Goal: Task Accomplishment & Management: Use online tool/utility

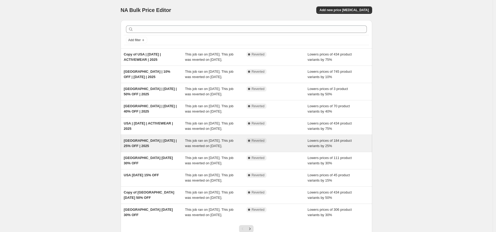
click at [144, 140] on span "[GEOGRAPHIC_DATA] | [DATE] | 25% OFF | 2025" at bounding box center [150, 142] width 53 height 9
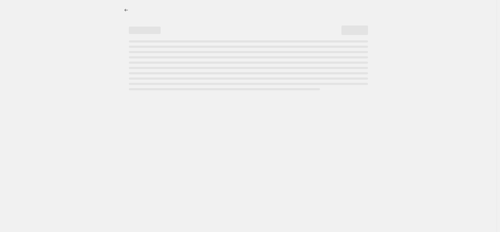
select select "percentage"
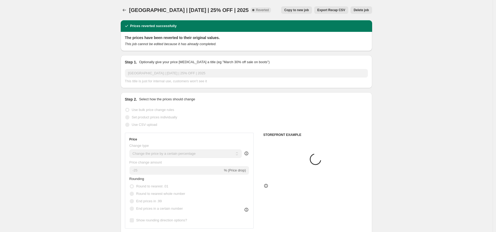
select select "collection"
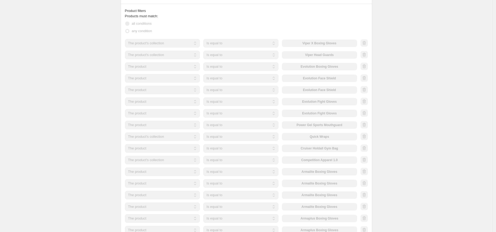
scroll to position [341, 0]
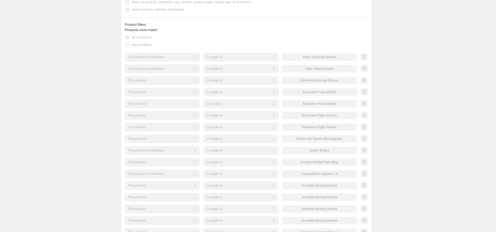
click at [76, 52] on div "USA | JULY 4TH | 25% OFF | 2025. This page is ready USA | JULY 4TH | 25% OFF | …" at bounding box center [246, 132] width 493 height 947
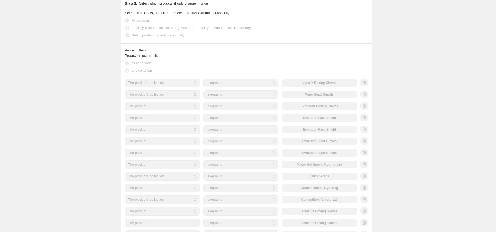
scroll to position [319, 0]
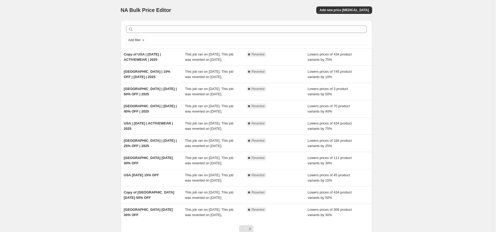
click at [144, 71] on span "[GEOGRAPHIC_DATA] | 10% OFF | [DATE] | 2025" at bounding box center [147, 73] width 47 height 9
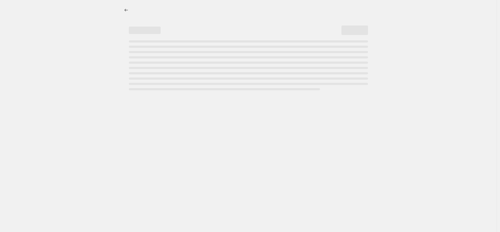
select select "percentage"
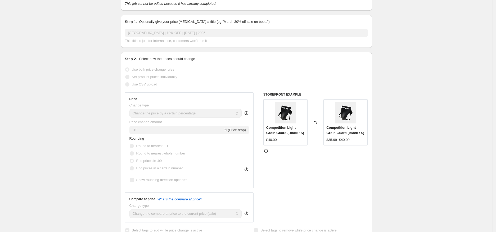
scroll to position [40, 0]
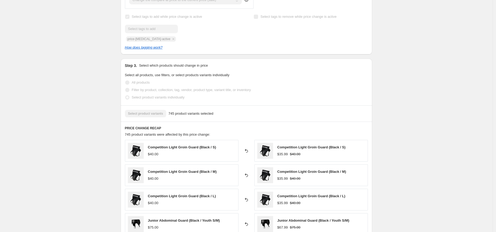
scroll to position [253, 0]
click at [80, 62] on div "USA | 10% OFF | JULY 4TH | 2025. This page is ready USA | 10% OFF | JULY 4TH | …" at bounding box center [246, 91] width 493 height 689
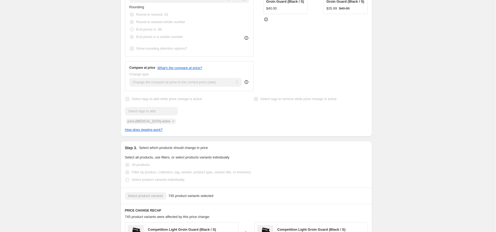
scroll to position [0, 0]
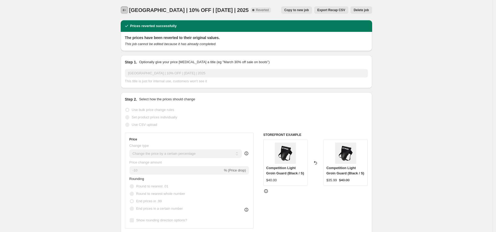
click at [127, 10] on icon "Price change jobs" at bounding box center [124, 9] width 5 height 5
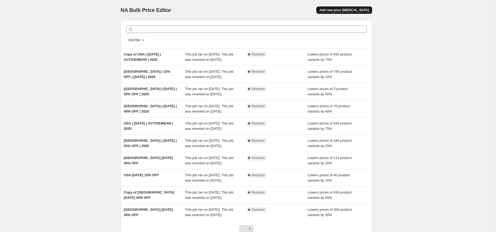
click at [346, 9] on span "Add new price [MEDICAL_DATA]" at bounding box center [344, 10] width 49 height 4
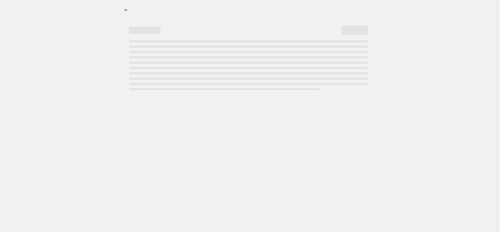
select select "percentage"
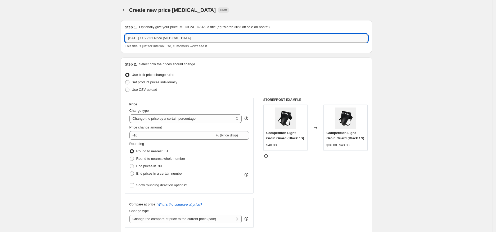
click at [188, 38] on input "21 Aug 2025, 11:22:31 Price change job" at bounding box center [246, 38] width 243 height 8
paste input "[GEOGRAPHIC_DATA] | 10% OFF | [DATE] | 2025"
click at [143, 38] on input "[GEOGRAPHIC_DATA] | 10% OFF | [DATE] | 2025" at bounding box center [246, 38] width 243 height 8
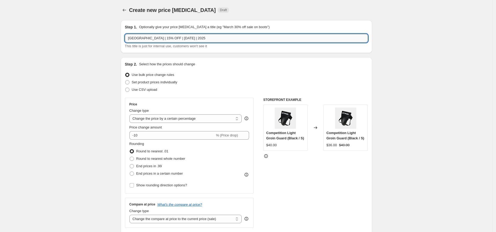
click at [173, 38] on input "USA | 15% OFF | JULY 4TH | 2025" at bounding box center [246, 38] width 243 height 8
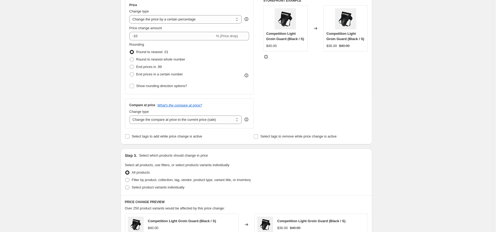
scroll to position [102, 0]
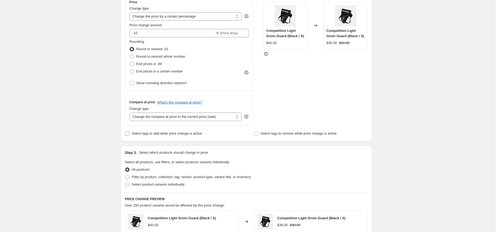
type input "[GEOGRAPHIC_DATA] | 15% OFF | [DATE]"
click at [154, 134] on span "Select tags to add while price change is active" at bounding box center [167, 133] width 70 height 4
click at [130, 134] on input "Select tags to add while price change is active" at bounding box center [127, 133] width 4 height 4
checkbox input "true"
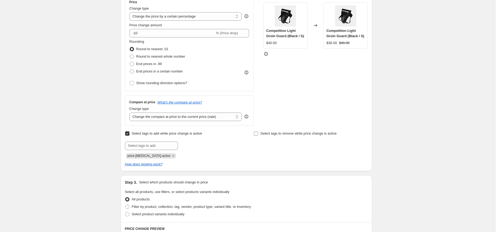
click at [271, 133] on span "Select tags to remove while price change is active" at bounding box center [299, 133] width 76 height 4
click at [258, 133] on input "Select tags to remove while price change is active" at bounding box center [256, 133] width 4 height 4
checkbox input "true"
click at [157, 155] on span "price-[MEDICAL_DATA]-active" at bounding box center [149, 156] width 43 height 4
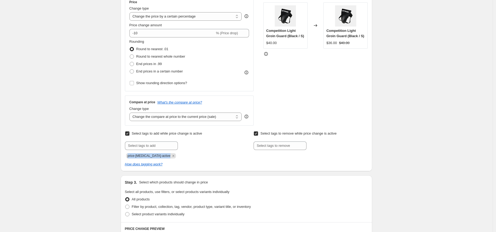
click at [157, 155] on span "price-[MEDICAL_DATA]-active" at bounding box center [149, 156] width 43 height 4
copy span "price-[MEDICAL_DATA]-active"
click at [282, 149] on input "text" at bounding box center [280, 145] width 53 height 8
paste input "price-[MEDICAL_DATA]-active"
type input "price-[MEDICAL_DATA]-active"
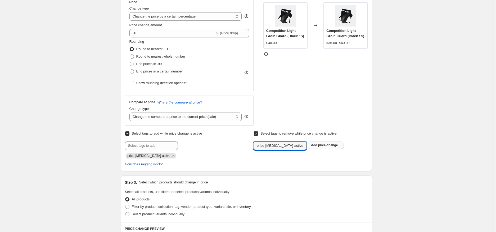
click at [321, 146] on span "price-change..." at bounding box center [329, 145] width 23 height 4
click at [301, 156] on icon "Remove price-change-job-active" at bounding box center [302, 155] width 2 height 2
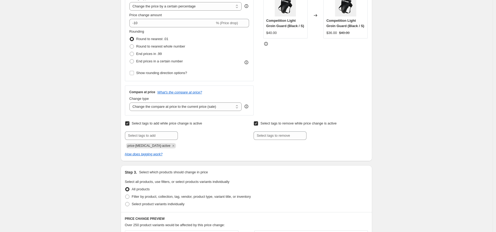
scroll to position [114, 0]
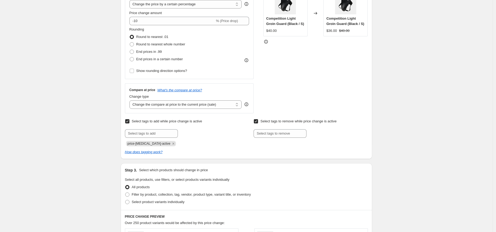
click at [258, 121] on input "Select tags to remove while price change is active" at bounding box center [256, 121] width 4 height 4
checkbox input "false"
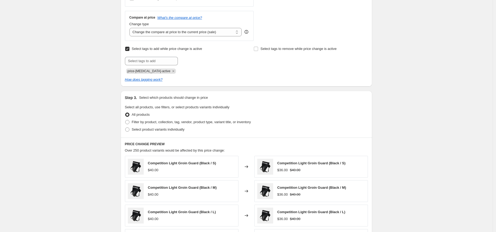
scroll to position [187, 0]
click at [144, 129] on span "Select product variants individually" at bounding box center [158, 128] width 53 height 4
click at [126, 127] on input "Select product variants individually" at bounding box center [125, 126] width 0 height 0
radio input "true"
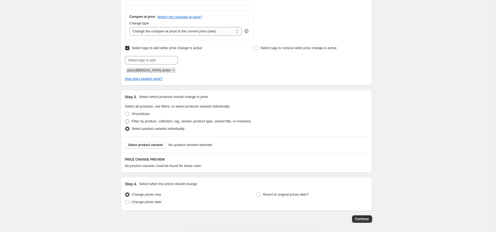
click at [145, 121] on span "Filter by product, collection, tag, vendor, product type, variant title, or inv…" at bounding box center [191, 121] width 119 height 4
click at [126, 119] on input "Filter by product, collection, tag, vendor, product type, variant title, or inv…" at bounding box center [125, 119] width 0 height 0
radio input "true"
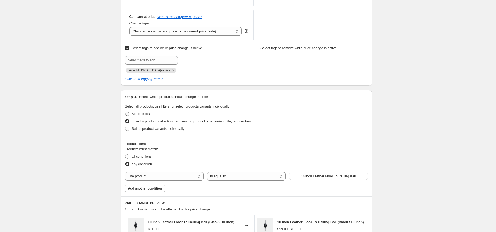
click at [148, 114] on span "All products" at bounding box center [141, 114] width 18 height 4
click at [126, 112] on input "All products" at bounding box center [125, 112] width 0 height 0
radio input "true"
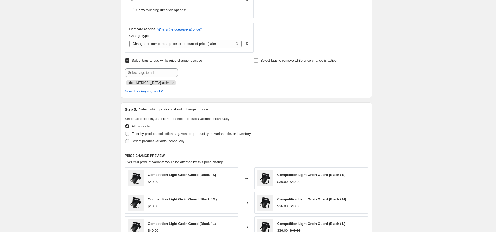
scroll to position [147, 0]
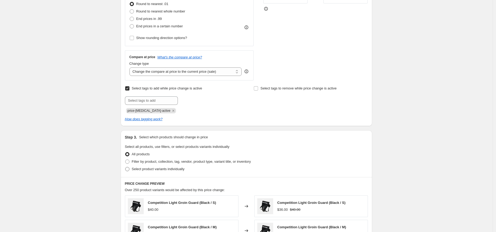
click at [150, 170] on span "Select product variants individually" at bounding box center [158, 168] width 53 height 5
click at [126, 167] on input "Select product variants individually" at bounding box center [125, 167] width 0 height 0
radio input "true"
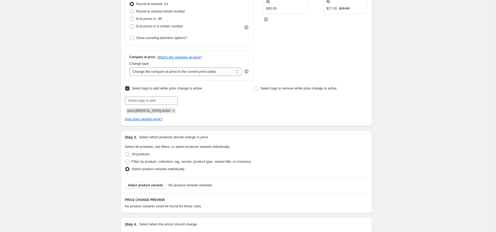
click at [163, 188] on div "Select product variants No product variants selected" at bounding box center [247, 185] width 252 height 16
click at [162, 184] on span "Select product variants" at bounding box center [145, 185] width 35 height 4
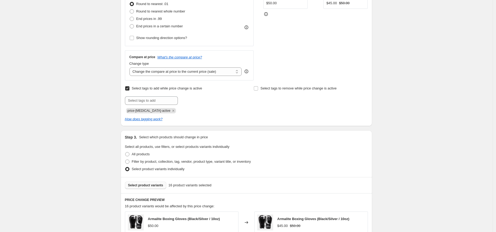
click at [158, 184] on span "Select product variants" at bounding box center [145, 185] width 35 height 4
click at [157, 186] on span "Select product variants" at bounding box center [145, 185] width 35 height 4
click at [163, 184] on span "Select product variants" at bounding box center [145, 185] width 35 height 4
click at [163, 185] on span "Select product variants" at bounding box center [145, 185] width 35 height 4
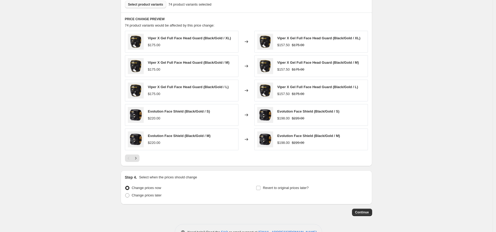
scroll to position [344, 0]
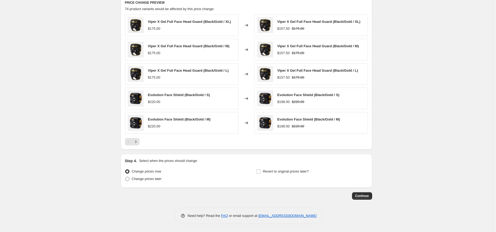
click at [156, 179] on span "Change prices later" at bounding box center [147, 178] width 30 height 4
click at [126, 177] on input "Change prices later" at bounding box center [125, 176] width 0 height 0
radio input "true"
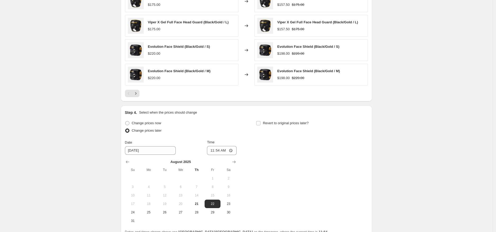
scroll to position [404, 0]
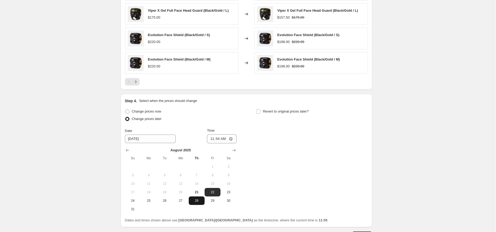
click at [198, 199] on span "28" at bounding box center [197, 200] width 12 height 4
type input "[DATE]"
click at [219, 139] on input "11:54" at bounding box center [222, 138] width 30 height 9
click at [213, 139] on input "11:54" at bounding box center [222, 138] width 30 height 9
type input "17:00"
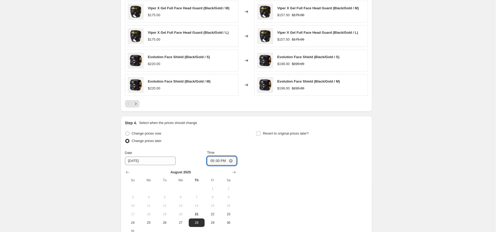
scroll to position [380, 0]
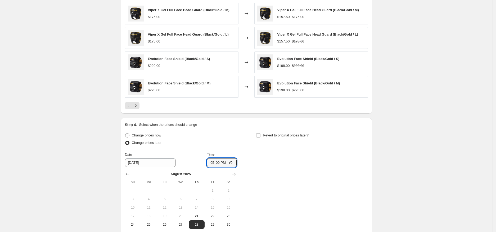
click at [241, 123] on div "Step 4. Select when the prices should change" at bounding box center [246, 124] width 243 height 5
click at [263, 134] on label "Revert to original prices later?" at bounding box center [282, 134] width 53 height 7
click at [261, 134] on input "Revert to original prices later?" at bounding box center [258, 135] width 4 height 4
checkbox input "true"
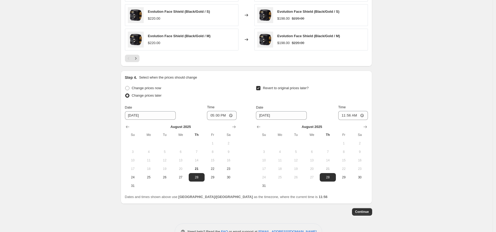
scroll to position [437, 0]
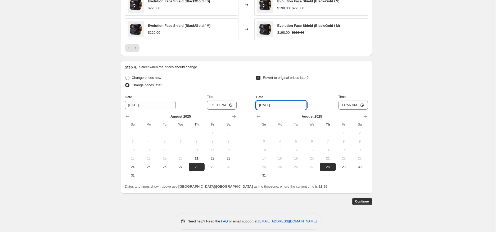
click at [265, 105] on input "[DATE]" at bounding box center [281, 105] width 51 height 8
click at [366, 116] on icon "Show next month, September 2025" at bounding box center [365, 116] width 5 height 5
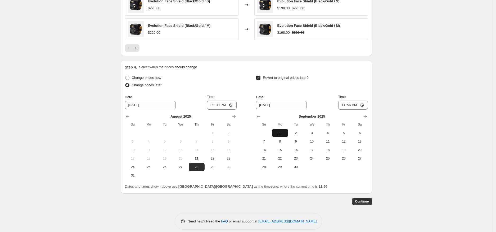
click at [288, 134] on button "1" at bounding box center [280, 132] width 16 height 8
click at [296, 133] on span "2" at bounding box center [296, 133] width 12 height 4
type input "9/2/2025"
click at [344, 105] on input "11:56" at bounding box center [354, 104] width 30 height 9
type input "16:49"
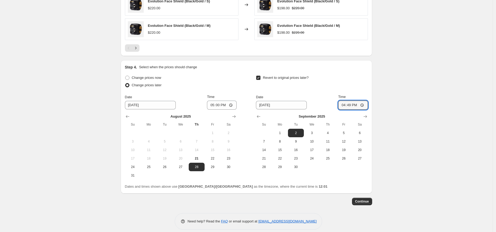
click at [341, 84] on div "Revert to original prices later?" at bounding box center [312, 82] width 112 height 16
click at [311, 132] on span "3" at bounding box center [312, 133] width 12 height 4
type input "[DATE]"
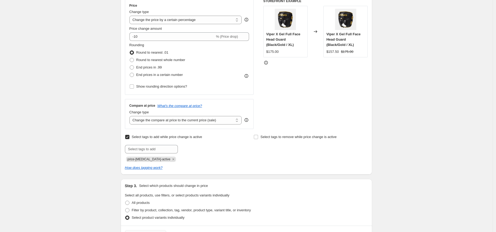
scroll to position [74, 0]
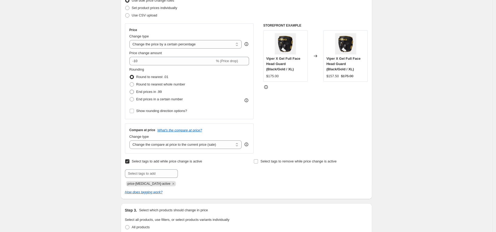
click at [146, 92] on span "End prices in .99" at bounding box center [149, 92] width 26 height 4
click at [130, 90] on input "End prices in .99" at bounding box center [130, 90] width 0 height 0
radio input "true"
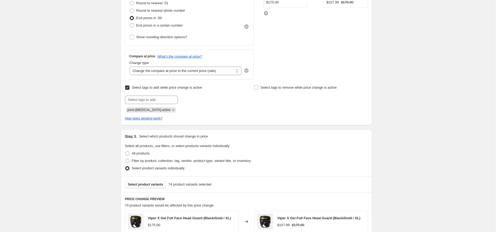
scroll to position [443, 0]
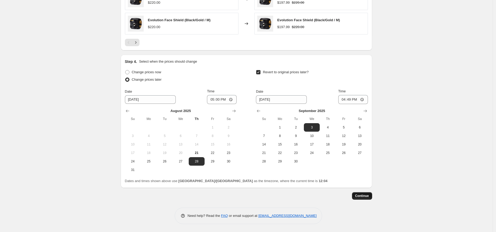
click at [365, 196] on span "Continue" at bounding box center [362, 195] width 14 height 4
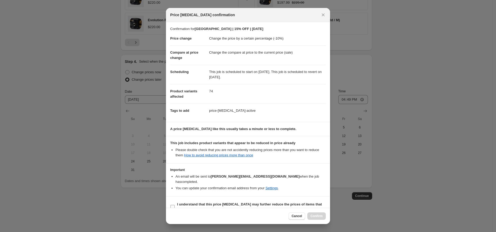
click at [193, 202] on b "I understand that this price change job may further reduce the prices of items …" at bounding box center [249, 206] width 145 height 9
click at [175, 204] on input "I understand that this price change job may further reduce the prices of items …" at bounding box center [173, 206] width 4 height 4
checkbox input "true"
click at [316, 217] on span "Confirm" at bounding box center [317, 215] width 12 height 4
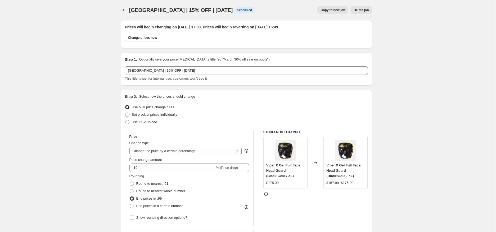
click at [340, 10] on span "Copy to new job" at bounding box center [333, 10] width 25 height 4
select select "percentage"
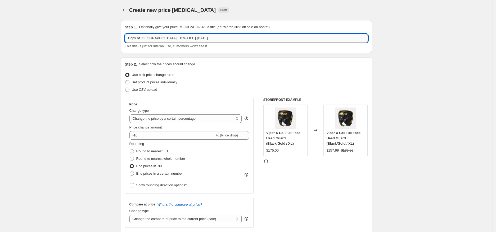
click at [144, 38] on input "Copy of USA | 15% OFF | LABOR DAY | 2025" at bounding box center [246, 38] width 243 height 8
click at [142, 38] on input "[GEOGRAPHIC_DATA] | 15% OFF | [DATE]" at bounding box center [246, 38] width 243 height 8
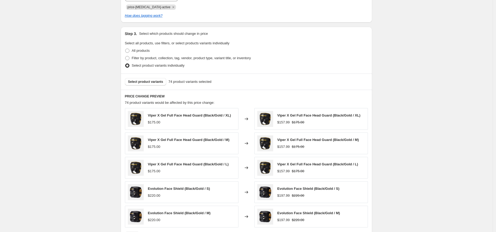
scroll to position [249, 0]
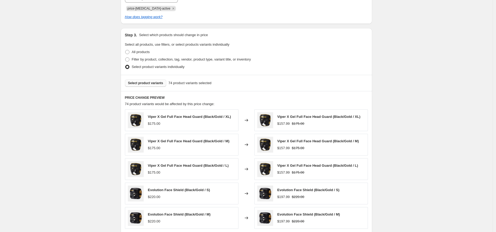
type input "USA | 25% OFF | LABOR DAY | 2025"
click at [163, 81] on span "Select product variants" at bounding box center [145, 83] width 35 height 4
click at [145, 52] on span "All products" at bounding box center [141, 52] width 18 height 4
click at [126, 50] on input "All products" at bounding box center [125, 50] width 0 height 0
radio input "true"
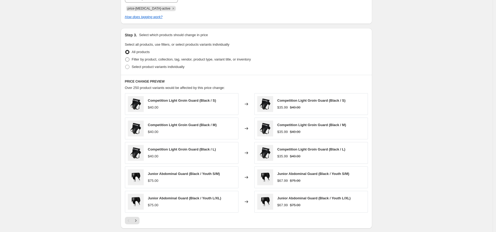
click at [147, 59] on span "Filter by product, collection, tag, vendor, product type, variant title, or inv…" at bounding box center [191, 59] width 119 height 4
click at [126, 57] on input "Filter by product, collection, tag, vendor, product type, variant title, or inv…" at bounding box center [125, 57] width 0 height 0
radio input "true"
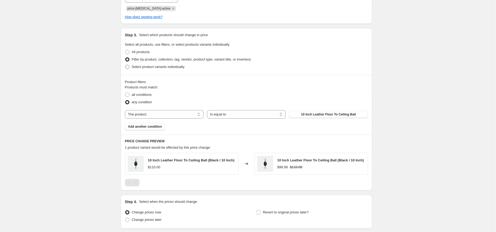
click at [151, 66] on span "Select product variants individually" at bounding box center [158, 67] width 53 height 4
click at [126, 65] on input "Select product variants individually" at bounding box center [125, 65] width 0 height 0
radio input "true"
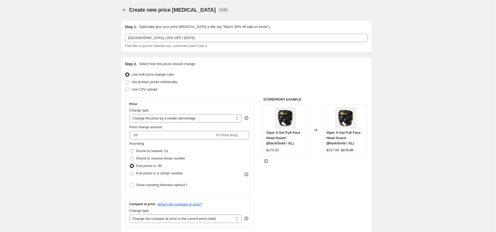
scroll to position [0, 0]
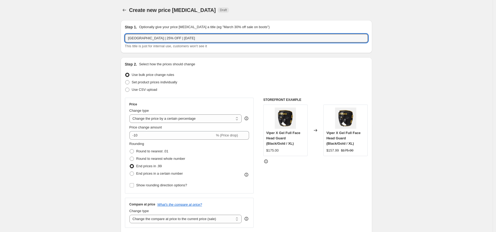
drag, startPoint x: 190, startPoint y: 40, endPoint x: 103, endPoint y: 38, distance: 87.7
click at [124, 11] on icon "Price change jobs" at bounding box center [124, 9] width 5 height 5
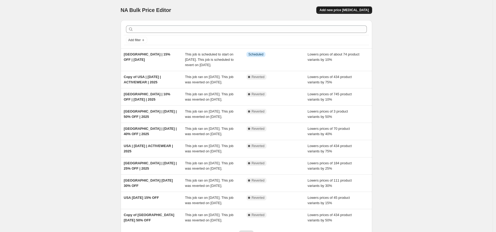
click at [348, 12] on button "Add new price [MEDICAL_DATA]" at bounding box center [345, 9] width 56 height 7
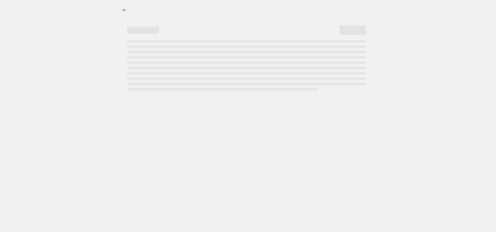
select select "percentage"
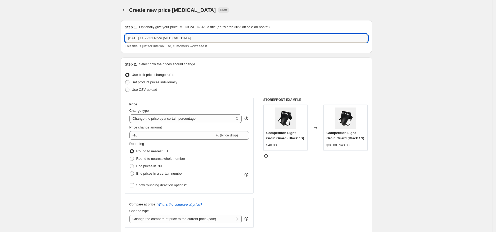
click at [174, 40] on input "21 Aug 2025, 11:22:31 Price change job" at bounding box center [246, 38] width 243 height 8
paste input "USA | 25% OFF | LABOR DAY | 2025"
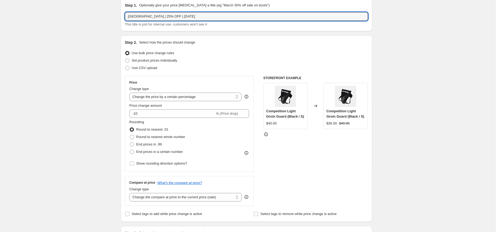
scroll to position [27, 0]
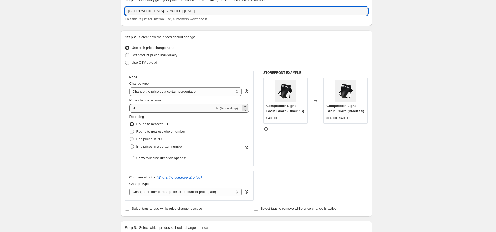
type input "USA | 25% OFF | LABOR DAY | 2025"
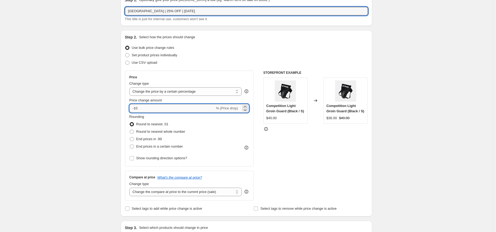
click at [150, 109] on input "-10" at bounding box center [173, 108] width 86 height 8
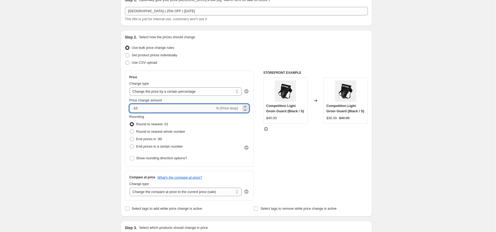
type input "-1"
type input "-25"
click at [151, 138] on span "End prices in .99" at bounding box center [149, 139] width 26 height 4
click at [130, 137] on input "End prices in .99" at bounding box center [130, 137] width 0 height 0
radio input "true"
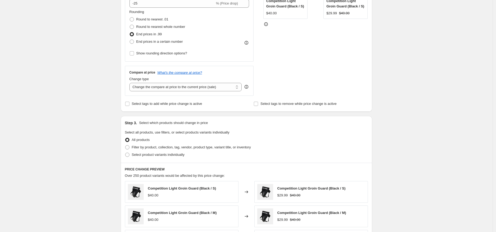
scroll to position [132, 0]
click at [151, 153] on span "Select product variants individually" at bounding box center [158, 154] width 53 height 4
click at [126, 152] on input "Select product variants individually" at bounding box center [125, 152] width 0 height 0
radio input "true"
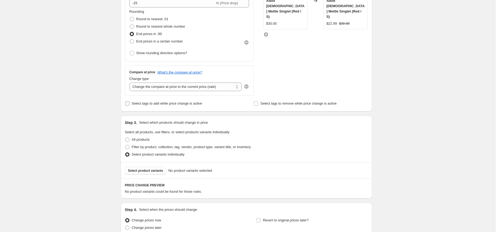
click at [150, 104] on span "Select tags to add while price change is active" at bounding box center [167, 103] width 70 height 4
click at [130, 104] on input "Select tags to add while price change is active" at bounding box center [127, 103] width 4 height 4
checkbox input "true"
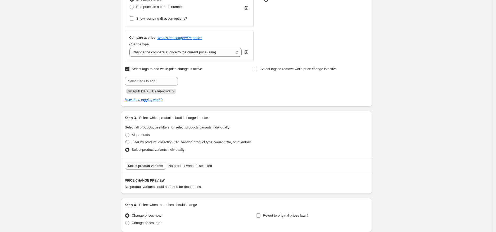
scroll to position [182, 0]
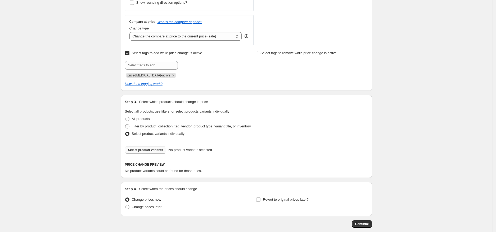
click at [143, 149] on span "Select product variants" at bounding box center [145, 150] width 35 height 4
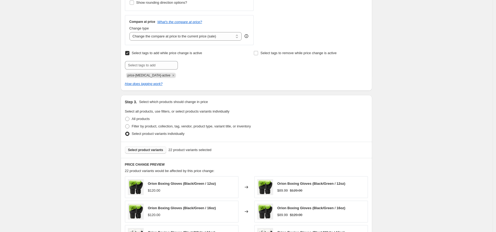
click at [162, 149] on span "Select product variants" at bounding box center [145, 150] width 35 height 4
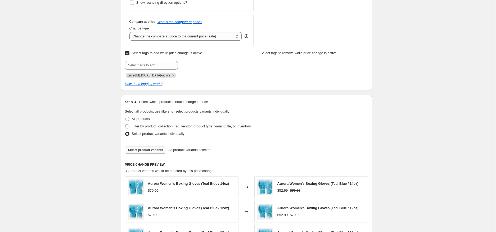
click at [151, 150] on span "Select product variants" at bounding box center [145, 150] width 35 height 4
click at [152, 150] on span "Select product variants" at bounding box center [145, 150] width 35 height 4
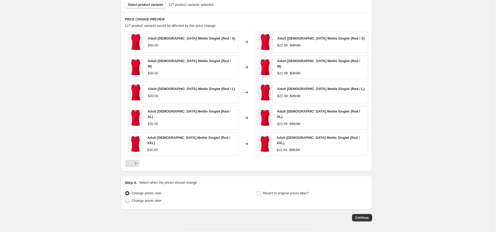
scroll to position [344, 0]
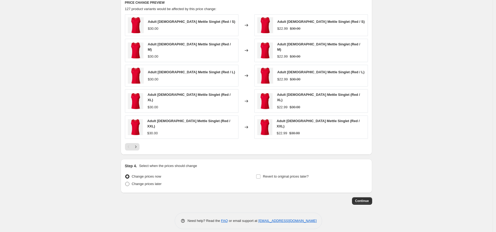
click at [156, 181] on span "Change prices later" at bounding box center [147, 183] width 30 height 4
click at [126, 181] on input "Change prices later" at bounding box center [125, 181] width 0 height 0
radio input "true"
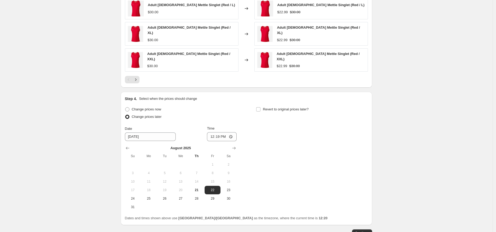
scroll to position [426, 0]
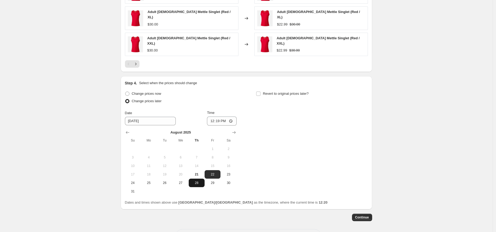
click at [203, 180] on span "28" at bounding box center [197, 182] width 12 height 4
type input "[DATE]"
click at [212, 116] on input "12:19" at bounding box center [222, 120] width 30 height 9
type input "17:00"
click at [264, 90] on label "Revert to original prices later?" at bounding box center [282, 93] width 53 height 7
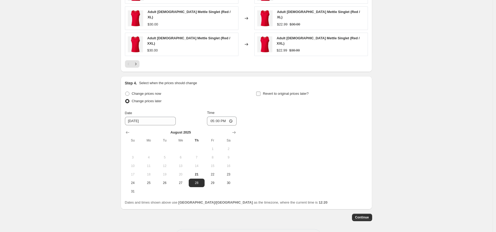
click at [261, 91] on input "Revert to original prices later?" at bounding box center [258, 93] width 4 height 4
checkbox input "true"
click at [366, 130] on icon "Show next month, September 2025" at bounding box center [365, 132] width 5 height 5
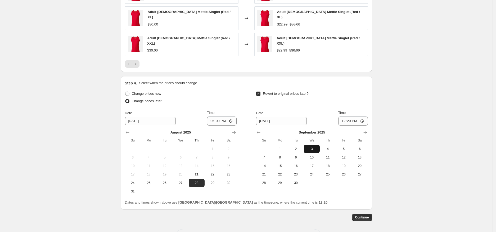
click at [312, 146] on span "3" at bounding box center [312, 148] width 12 height 4
type input "[DATE]"
click at [344, 116] on input "12:20" at bounding box center [354, 120] width 30 height 9
type input "16:59"
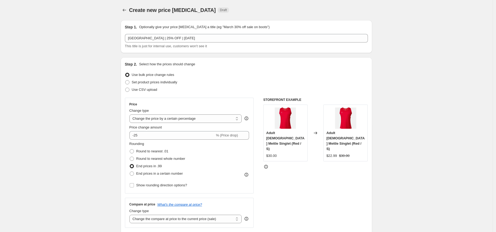
scroll to position [443, 0]
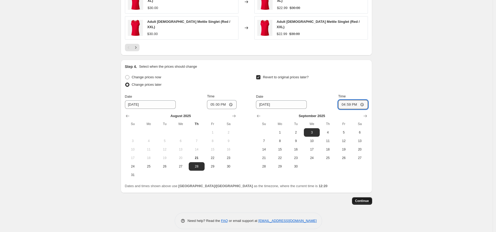
click at [367, 198] on span "Continue" at bounding box center [362, 200] width 14 height 4
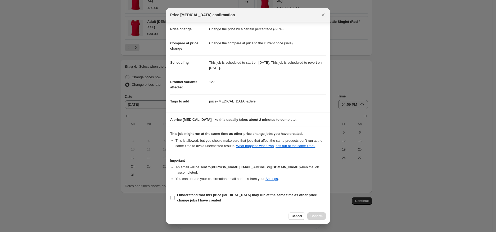
scroll to position [10, 0]
click at [198, 198] on b "I understand that this price change job may run at the same time as other price…" at bounding box center [247, 196] width 140 height 9
click at [175, 198] on input "I understand that this price change job may run at the same time as other price…" at bounding box center [173, 197] width 4 height 4
checkbox input "true"
click at [315, 215] on span "Confirm" at bounding box center [317, 215] width 12 height 4
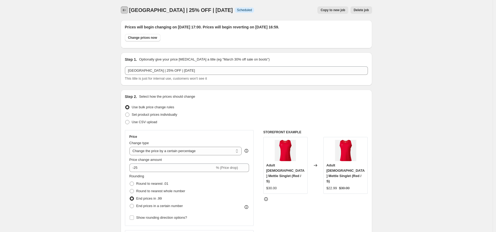
click at [127, 11] on icon "Price change jobs" at bounding box center [124, 9] width 5 height 5
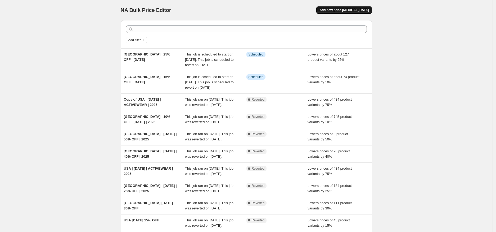
click at [350, 11] on span "Add new price [MEDICAL_DATA]" at bounding box center [344, 10] width 49 height 4
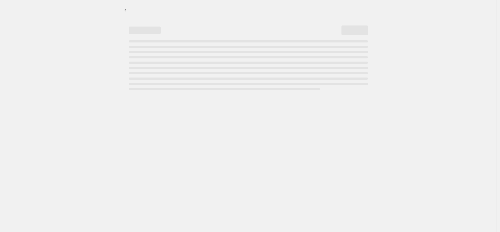
select select "percentage"
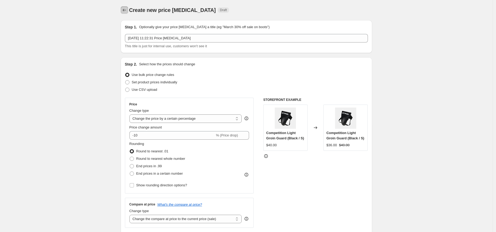
click at [127, 9] on icon "Price change jobs" at bounding box center [124, 9] width 5 height 5
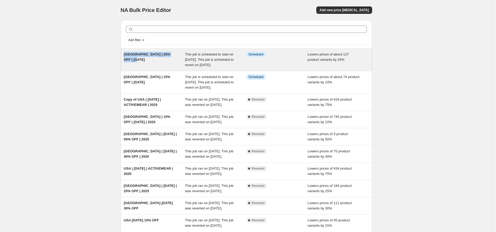
drag, startPoint x: 143, startPoint y: 62, endPoint x: 122, endPoint y: 53, distance: 22.9
click at [122, 53] on div "USA | 25% OFF | LABOR DAY | 2025 This job is scheduled to start on 28 August 20…" at bounding box center [247, 59] width 252 height 22
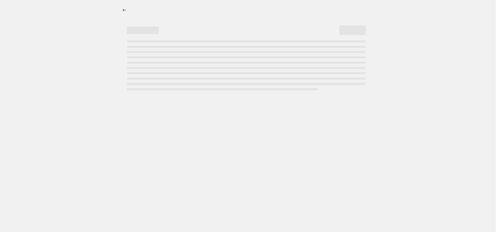
select select "percentage"
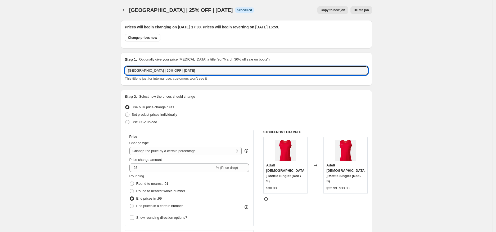
drag, startPoint x: 193, startPoint y: 71, endPoint x: 118, endPoint y: 70, distance: 75.8
click at [127, 11] on icon "Price change jobs" at bounding box center [124, 9] width 5 height 5
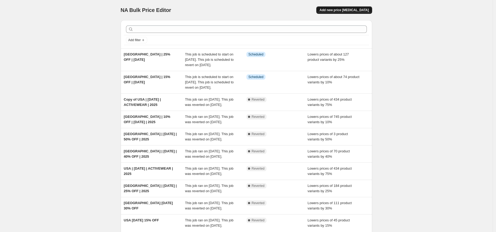
click at [348, 9] on span "Add new price [MEDICAL_DATA]" at bounding box center [344, 10] width 49 height 4
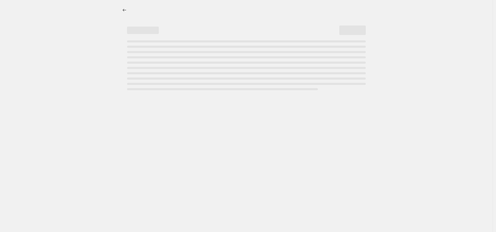
select select "percentage"
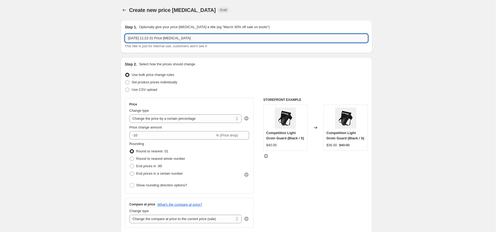
click at [180, 39] on input "21 Aug 2025, 11:22:31 Price change job" at bounding box center [246, 38] width 243 height 8
paste input "USA | 25% OFF | LABOR DAY | 2025"
click at [144, 38] on input "USA | 25% OFF | LABOR DAY | 2025" at bounding box center [246, 38] width 243 height 8
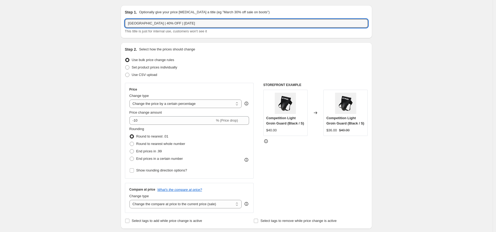
scroll to position [17, 0]
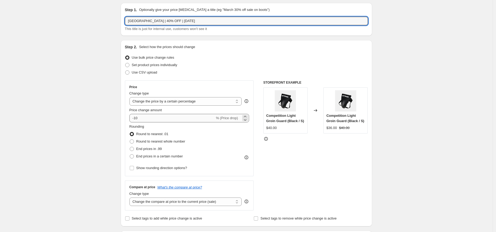
type input "USA | 40% OFF | LABOR DAY | 2025"
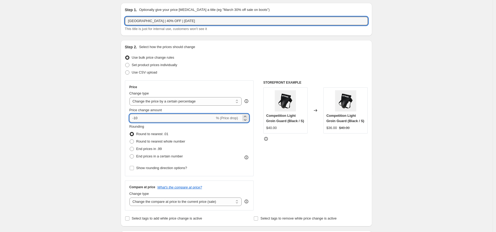
click at [142, 118] on input "-10" at bounding box center [173, 118] width 86 height 8
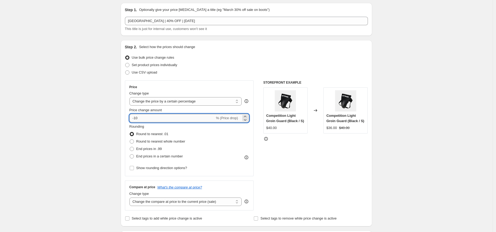
type input "-1"
type input "-40"
click at [150, 148] on span "End prices in .99" at bounding box center [149, 148] width 26 height 4
click at [130, 147] on input "End prices in .99" at bounding box center [130, 146] width 0 height 0
radio input "true"
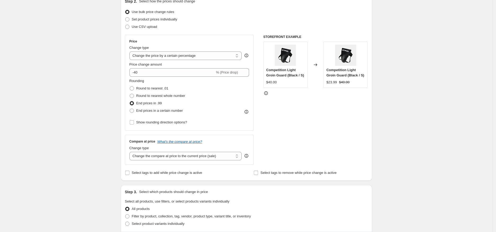
scroll to position [65, 0]
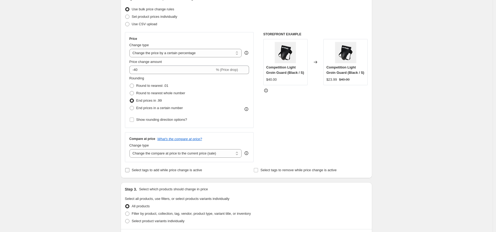
click at [160, 172] on label "Select tags to add while price change is active" at bounding box center [163, 169] width 77 height 7
click at [130, 172] on input "Select tags to add while price change is active" at bounding box center [127, 170] width 4 height 4
checkbox input "true"
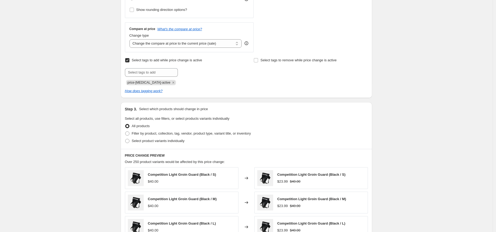
scroll to position [176, 0]
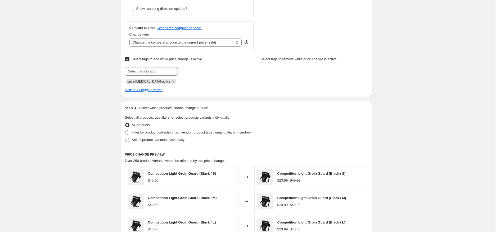
click at [149, 141] on span "Select product variants individually" at bounding box center [158, 139] width 53 height 4
click at [126, 138] on input "Select product variants individually" at bounding box center [125, 137] width 0 height 0
radio input "true"
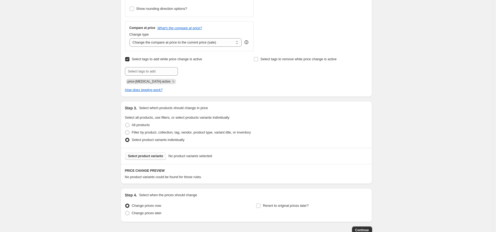
click at [159, 156] on span "Select product variants" at bounding box center [145, 156] width 35 height 4
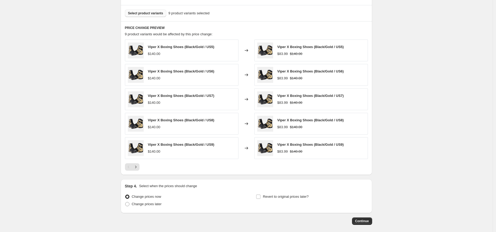
scroll to position [344, 0]
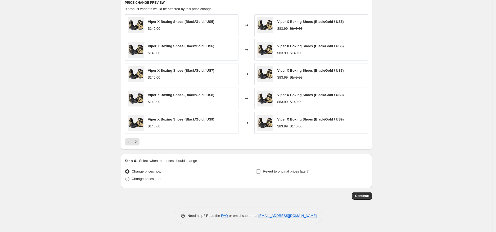
click at [160, 180] on span "Change prices later" at bounding box center [147, 178] width 30 height 4
click at [126, 177] on input "Change prices later" at bounding box center [125, 176] width 0 height 0
radio input "true"
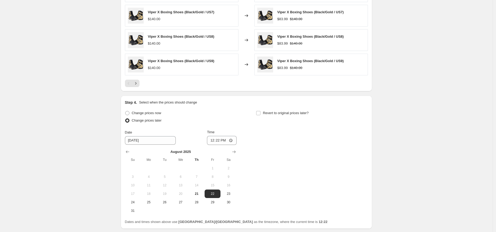
scroll to position [409, 0]
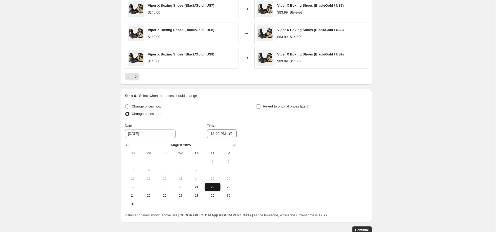
drag, startPoint x: 202, startPoint y: 196, endPoint x: 207, endPoint y: 189, distance: 8.7
click at [202, 196] on span "28" at bounding box center [197, 195] width 12 height 4
type input "[DATE]"
click at [211, 134] on input "12:22" at bounding box center [222, 133] width 30 height 9
type input "17:00"
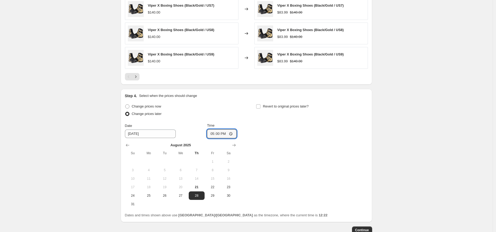
click at [247, 118] on div "Change prices now Change prices later Date 8/28/2025 Time 17:00 August 2025 Su …" at bounding box center [246, 155] width 243 height 105
click at [266, 105] on span "Revert to original prices later?" at bounding box center [286, 106] width 46 height 4
click at [261, 105] on input "Revert to original prices later?" at bounding box center [258, 106] width 4 height 4
checkbox input "true"
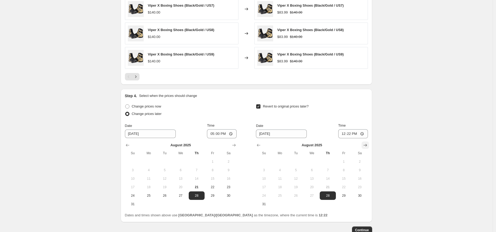
click at [367, 144] on icon "Show next month, September 2025" at bounding box center [365, 144] width 5 height 5
click at [311, 159] on span "3" at bounding box center [312, 161] width 12 height 4
type input "[DATE]"
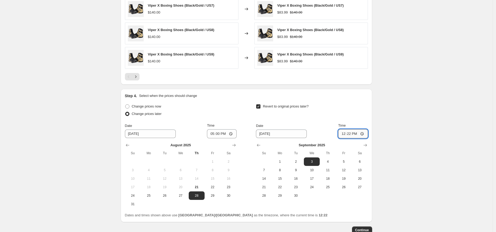
click at [345, 134] on input "12:22" at bounding box center [354, 133] width 30 height 9
type input "16:59"
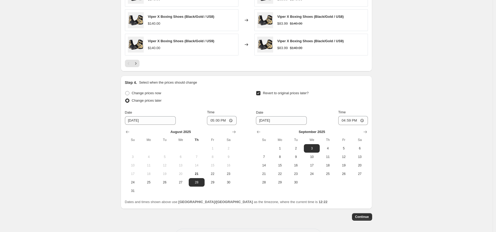
scroll to position [423, 0]
click at [370, 213] on button "Continue" at bounding box center [362, 215] width 20 height 7
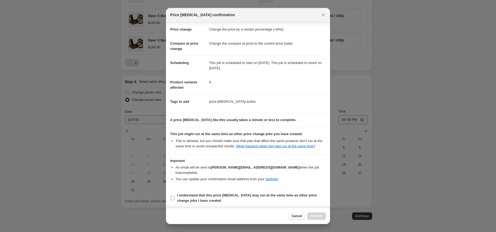
scroll to position [10, 0]
click at [233, 194] on b "I understand that this price change job may run at the same time as other price…" at bounding box center [247, 196] width 140 height 9
click at [175, 195] on input "I understand that this price change job may run at the same time as other price…" at bounding box center [173, 197] width 4 height 4
checkbox input "true"
click at [323, 217] on span "Confirm" at bounding box center [317, 215] width 12 height 4
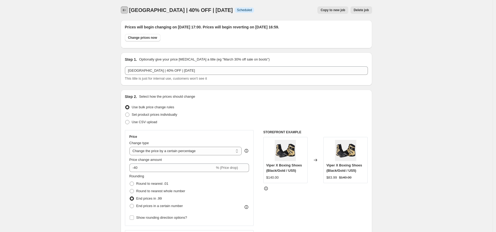
click at [125, 12] on icon "Price change jobs" at bounding box center [124, 9] width 5 height 5
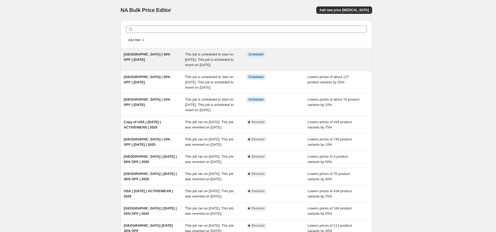
click at [134, 58] on span "USA | 40% OFF | LABOR DAY | 2025" at bounding box center [147, 56] width 47 height 9
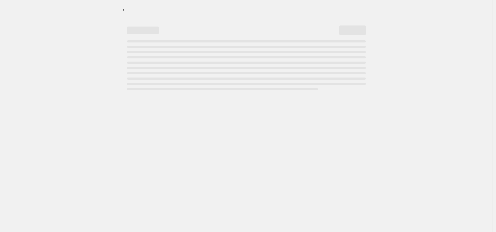
select select "percentage"
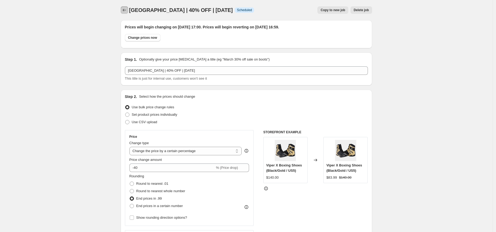
click at [123, 7] on button "Price change jobs" at bounding box center [124, 9] width 7 height 7
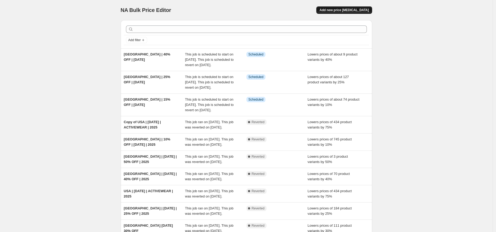
click at [333, 9] on span "Add new price [MEDICAL_DATA]" at bounding box center [344, 10] width 49 height 4
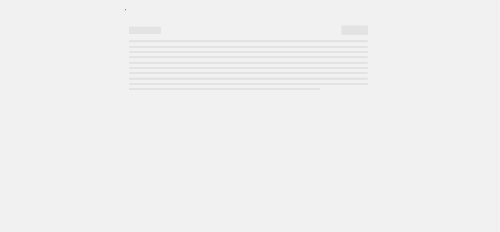
select select "percentage"
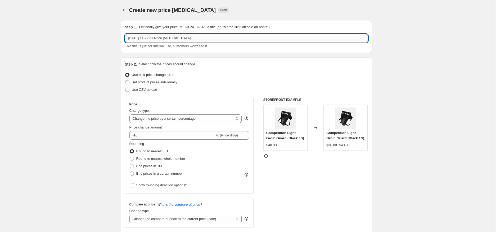
click at [152, 38] on input "21 Aug 2025, 11:22:31 Price change job" at bounding box center [246, 38] width 243 height 8
paste input "USA | 25% OFF | LABOR DAY | 2025"
click at [143, 38] on input "USA | 25% OFF | LABOR DAY | 2025" at bounding box center [246, 38] width 243 height 8
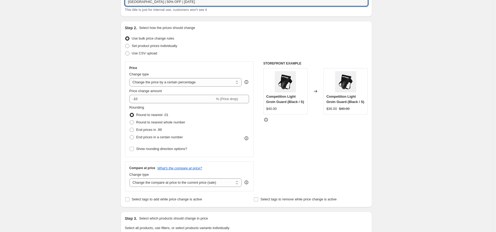
scroll to position [54, 0]
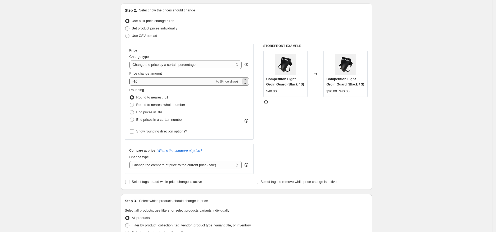
type input "USA | 50% OFF | LABOR DAY | 2025"
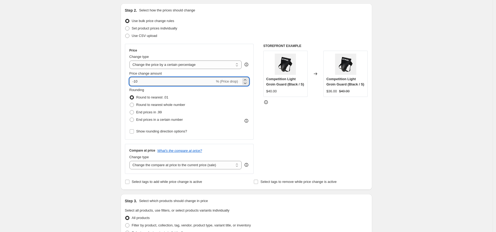
click at [150, 81] on input "-10" at bounding box center [173, 81] width 86 height 8
type input "-1"
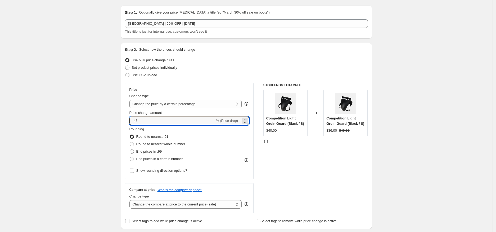
scroll to position [14, 0]
type input "-4"
type input "-50"
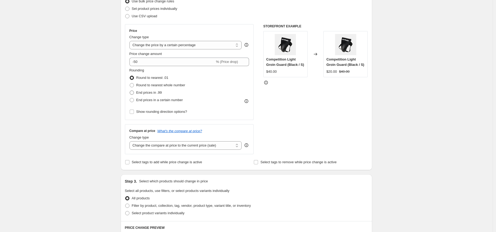
click at [150, 92] on span "End prices in .99" at bounding box center [149, 92] width 26 height 4
click at [130, 91] on input "End prices in .99" at bounding box center [130, 90] width 0 height 0
radio input "true"
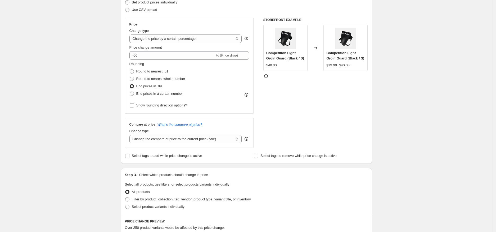
scroll to position [85, 0]
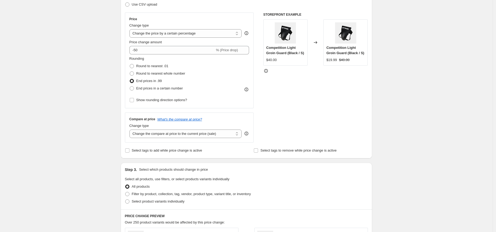
click at [161, 154] on div "Step 2. Select how the prices should change Use bulk price change rules Set pro…" at bounding box center [247, 65] width 252 height 186
click at [161, 153] on label "Select tags to add while price change is active" at bounding box center [163, 149] width 77 height 7
click at [130, 152] on input "Select tags to add while price change is active" at bounding box center [127, 150] width 4 height 4
checkbox input "true"
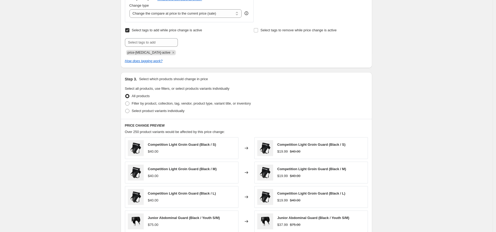
scroll to position [210, 0]
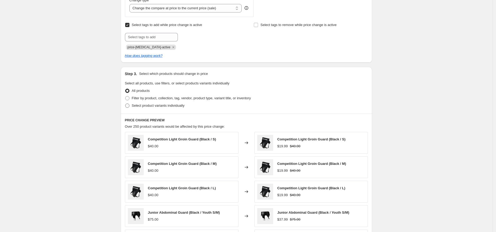
click at [137, 105] on span "Select product variants individually" at bounding box center [158, 105] width 53 height 4
click at [126, 104] on input "Select product variants individually" at bounding box center [125, 103] width 0 height 0
radio input "true"
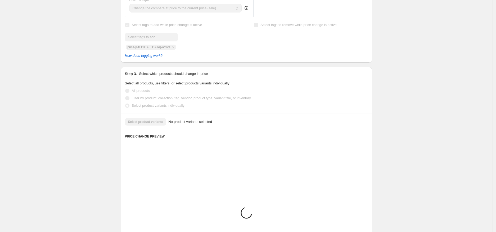
scroll to position [210, 0]
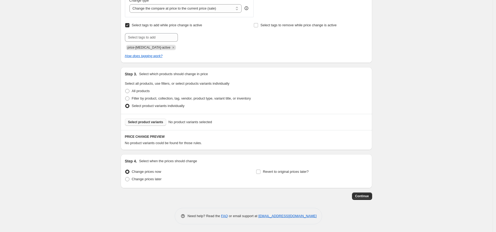
click at [158, 122] on span "Select product variants" at bounding box center [145, 122] width 35 height 4
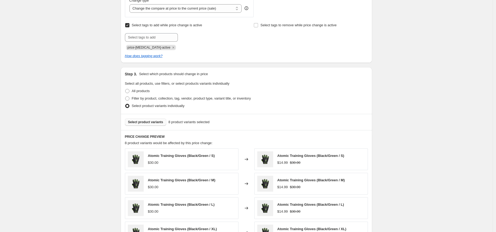
click at [147, 123] on span "Select product variants" at bounding box center [145, 122] width 35 height 4
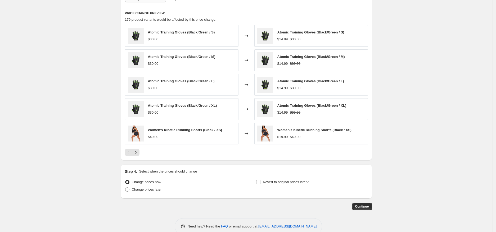
scroll to position [344, 0]
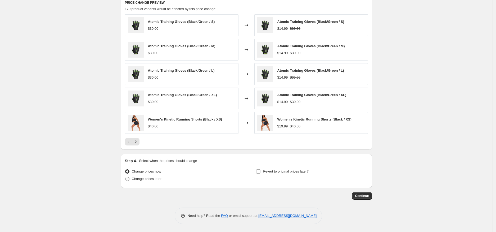
click at [149, 178] on span "Change prices later" at bounding box center [147, 178] width 30 height 4
click at [126, 177] on input "Change prices later" at bounding box center [125, 176] width 0 height 0
radio input "true"
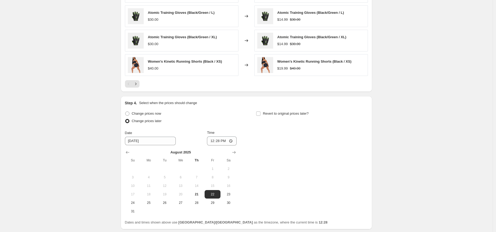
scroll to position [408, 0]
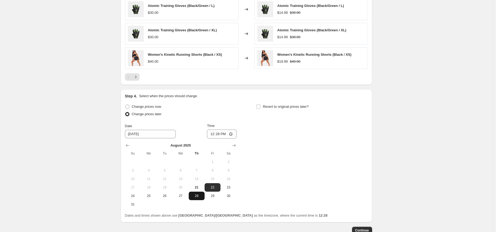
click at [199, 194] on span "28" at bounding box center [197, 195] width 12 height 4
type input "[DATE]"
click at [211, 135] on input "12:28" at bounding box center [222, 133] width 30 height 9
type input "17:00"
click at [274, 107] on span "Revert to original prices later?" at bounding box center [286, 106] width 46 height 4
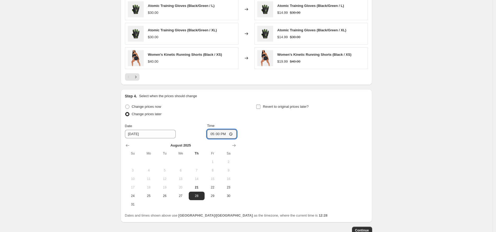
click at [261, 107] on input "Revert to original prices later?" at bounding box center [258, 106] width 4 height 4
checkbox input "true"
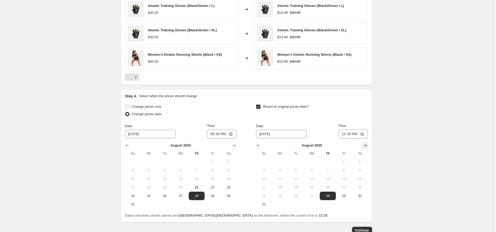
click at [364, 146] on icon "Show next month, September 2025" at bounding box center [365, 145] width 5 height 5
click at [314, 161] on span "3" at bounding box center [312, 161] width 12 height 4
type input "[DATE]"
click at [344, 135] on input "12:28" at bounding box center [354, 133] width 30 height 9
type input "16:59"
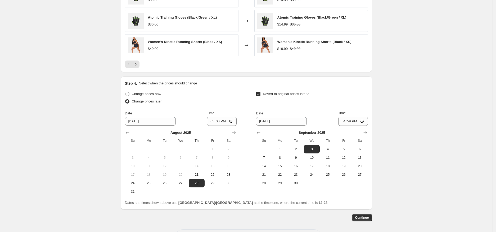
scroll to position [422, 0]
click at [366, 216] on span "Continue" at bounding box center [362, 217] width 14 height 4
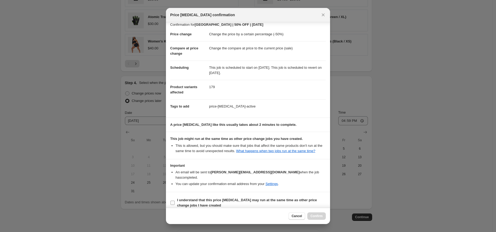
scroll to position [10, 0]
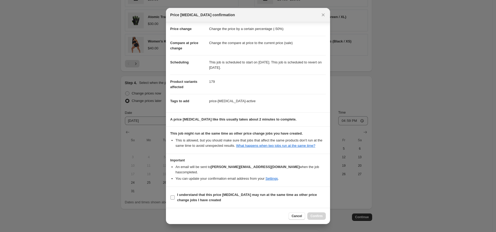
click at [191, 195] on b "I understand that this price change job may run at the same time as other price…" at bounding box center [247, 196] width 140 height 9
click at [175, 195] on input "I understand that this price change job may run at the same time as other price…" at bounding box center [173, 197] width 4 height 4
checkbox input "true"
click at [316, 216] on span "Confirm" at bounding box center [317, 215] width 12 height 4
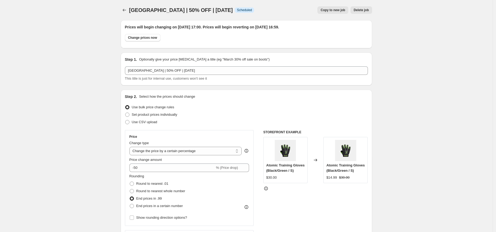
click at [124, 10] on icon "Price change jobs" at bounding box center [124, 9] width 5 height 5
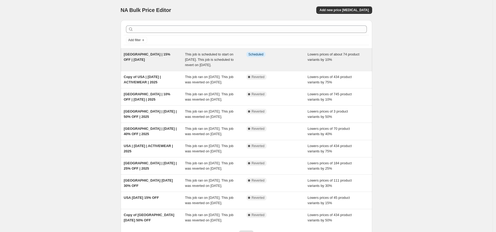
click at [148, 56] on div "[GEOGRAPHIC_DATA] | 15% OFF | [DATE]" at bounding box center [154, 60] width 61 height 16
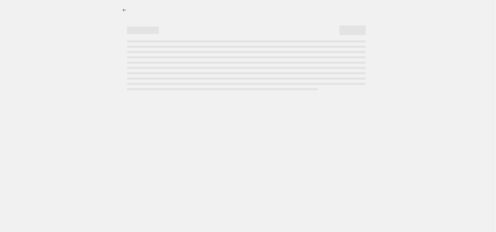
select select "percentage"
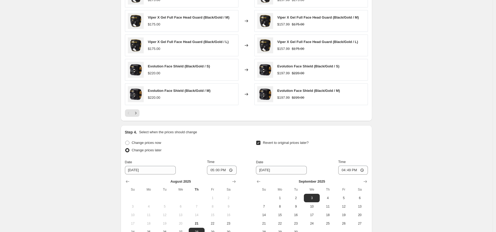
scroll to position [475, 0]
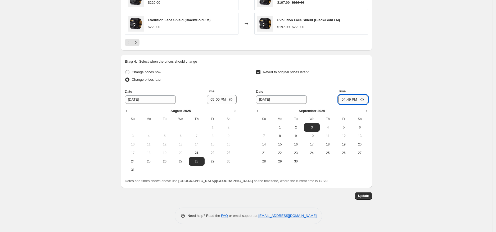
click at [351, 99] on input "16:49" at bounding box center [354, 99] width 30 height 9
